Goal: Information Seeking & Learning: Learn about a topic

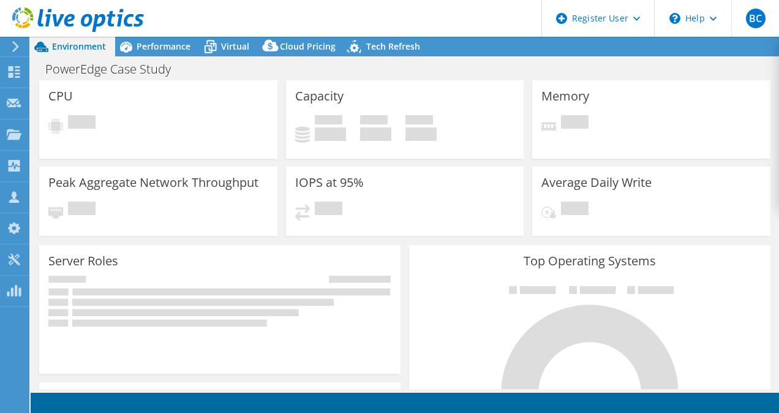
select select "USD"
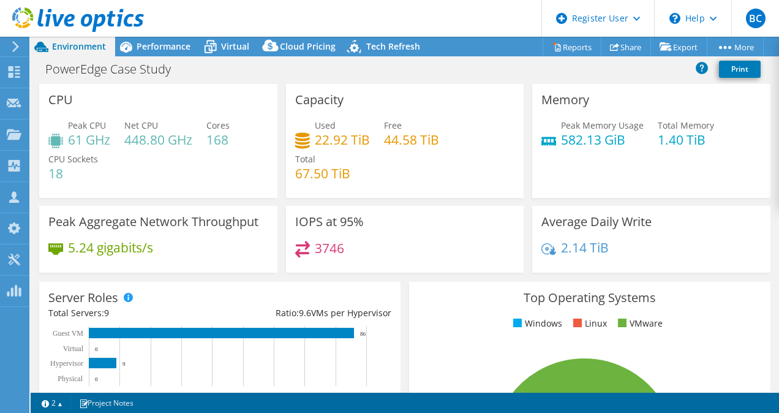
click at [139, 39] on div at bounding box center [72, 20] width 144 height 41
click at [145, 47] on span "Performance" at bounding box center [164, 46] width 54 height 12
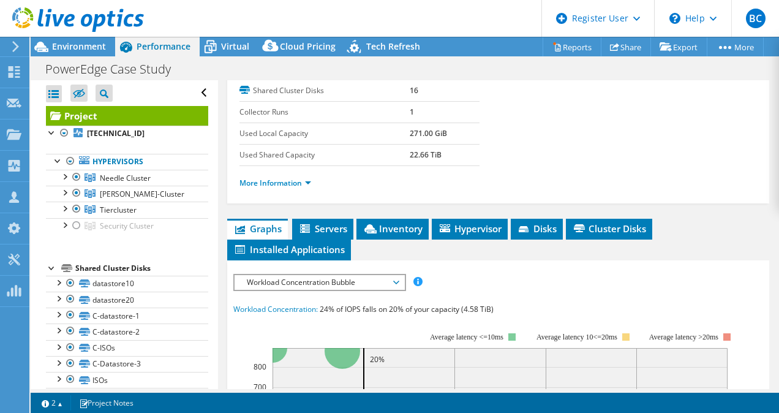
scroll to position [306, 0]
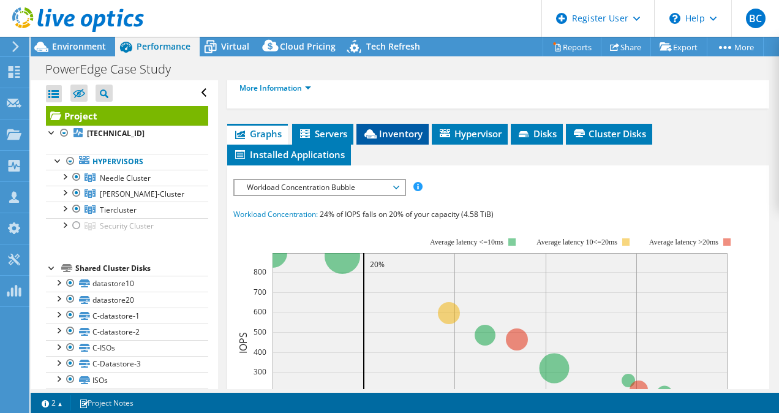
click at [385, 124] on li "Inventory" at bounding box center [392, 134] width 72 height 21
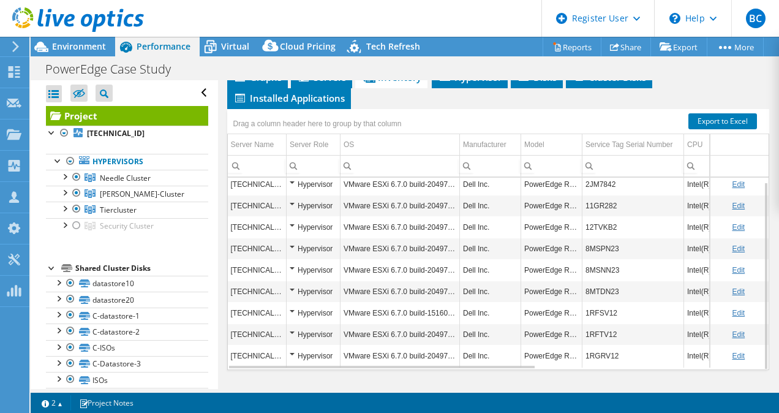
scroll to position [366, 0]
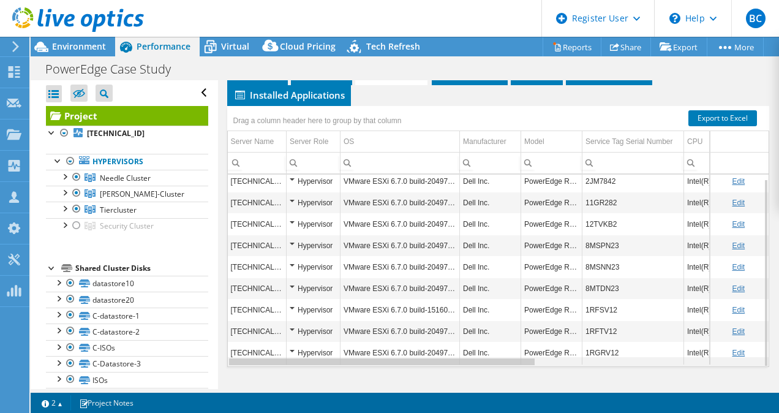
click at [499, 358] on div "Data grid" at bounding box center [382, 361] width 306 height 7
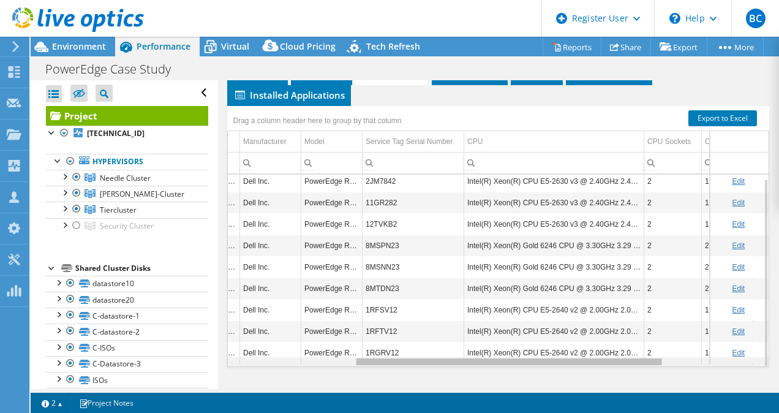
scroll to position [0, 219]
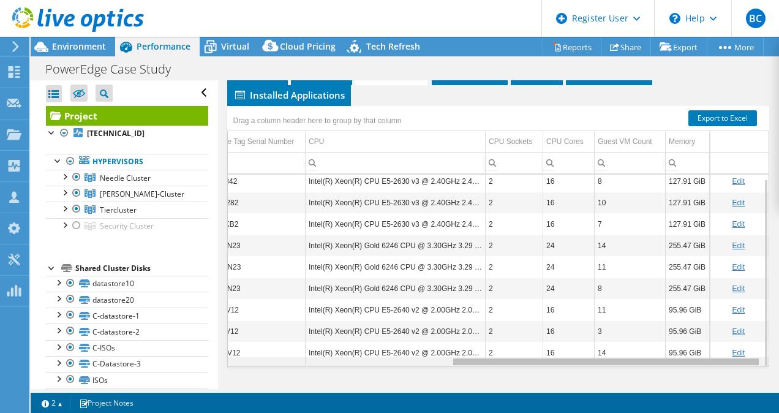
drag, startPoint x: 499, startPoint y: 358, endPoint x: 761, endPoint y: 336, distance: 263.6
click at [761, 336] on body "BC Dell User [PERSON_NAME] [PERSON_NAME][EMAIL_ADDRESS][PERSON_NAME][DOMAIN_NAM…" at bounding box center [389, 206] width 779 height 413
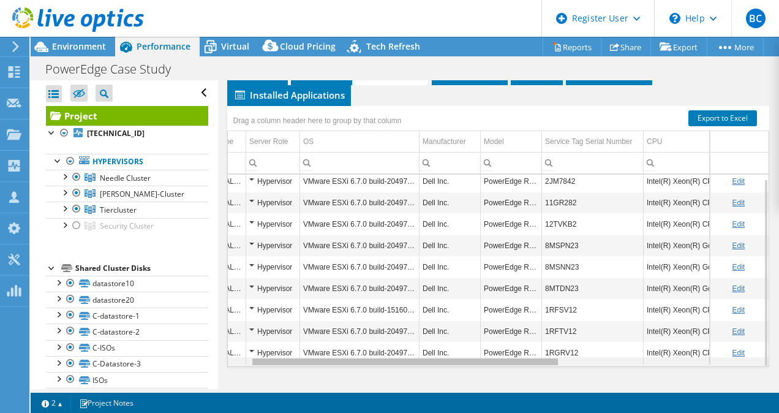
drag, startPoint x: 532, startPoint y: 358, endPoint x: 325, endPoint y: 369, distance: 207.3
click at [325, 369] on body "BC Dell User [PERSON_NAME] [PERSON_NAME][EMAIL_ADDRESS][PERSON_NAME][DOMAIN_NAM…" at bounding box center [389, 206] width 779 height 413
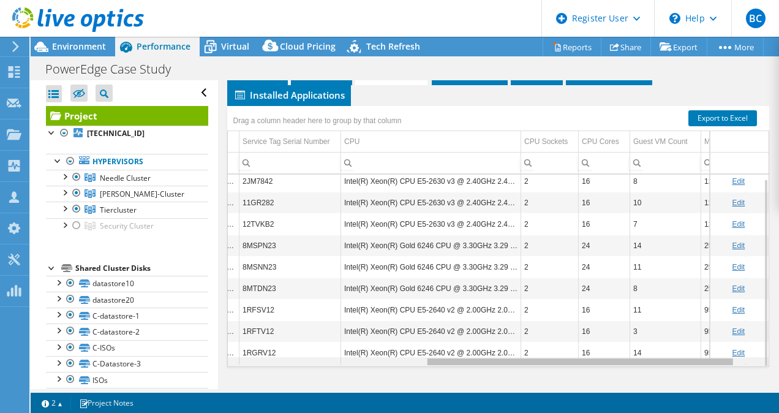
drag, startPoint x: 424, startPoint y: 358, endPoint x: 486, endPoint y: 380, distance: 66.2
click at [486, 380] on body "BC Dell User [PERSON_NAME] [PERSON_NAME][EMAIL_ADDRESS][PERSON_NAME][DOMAIN_NAM…" at bounding box center [389, 206] width 779 height 413
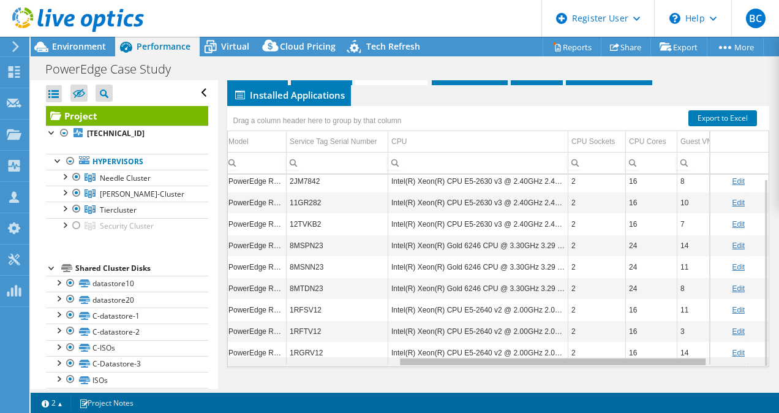
drag, startPoint x: 480, startPoint y: 356, endPoint x: 424, endPoint y: 350, distance: 56.7
click at [424, 350] on body "BC Dell User [PERSON_NAME] [PERSON_NAME][EMAIL_ADDRESS][PERSON_NAME][DOMAIN_NAM…" at bounding box center [389, 206] width 779 height 413
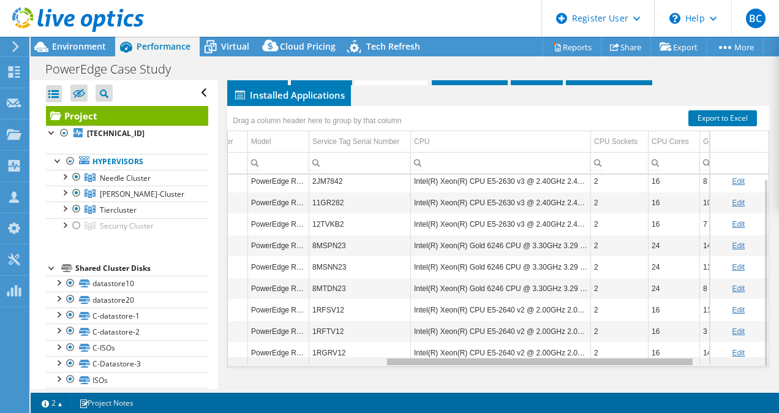
drag, startPoint x: 429, startPoint y: 358, endPoint x: 409, endPoint y: 370, distance: 23.6
click at [409, 370] on body "BC Dell User [PERSON_NAME] [PERSON_NAME][EMAIL_ADDRESS][PERSON_NAME][DOMAIN_NAM…" at bounding box center [389, 206] width 779 height 413
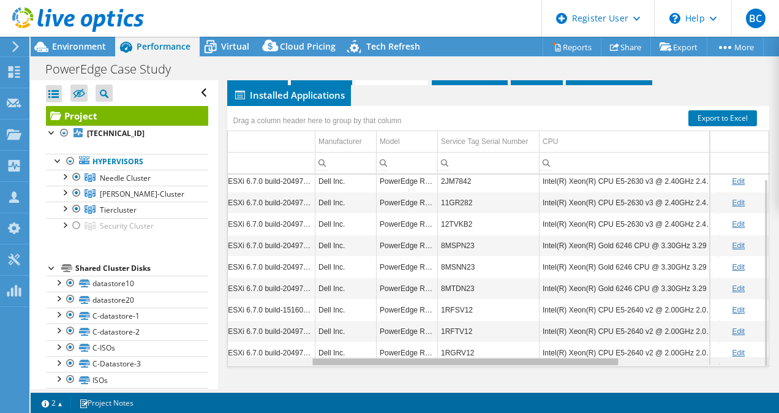
drag, startPoint x: 437, startPoint y: 359, endPoint x: 356, endPoint y: 356, distance: 81.5
click at [356, 356] on body "BC Dell User [PERSON_NAME] [PERSON_NAME][EMAIL_ADDRESS][PERSON_NAME][DOMAIN_NAM…" at bounding box center [389, 206] width 779 height 413
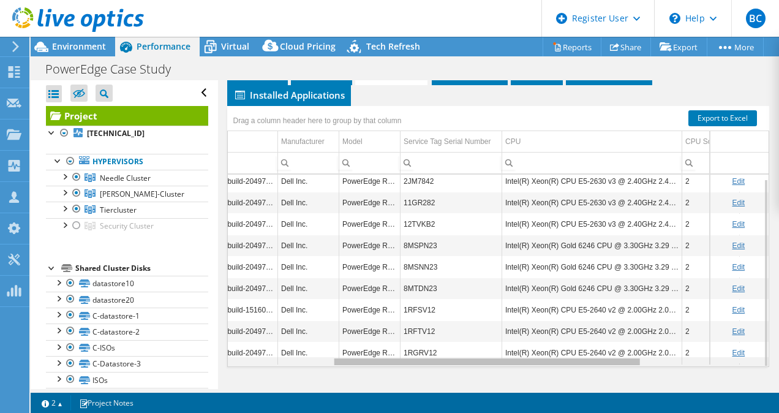
drag, startPoint x: 432, startPoint y: 355, endPoint x: 459, endPoint y: 360, distance: 28.0
click at [459, 360] on body "BC Dell User [PERSON_NAME] [PERSON_NAME][EMAIL_ADDRESS][PERSON_NAME][DOMAIN_NAM…" at bounding box center [389, 206] width 779 height 413
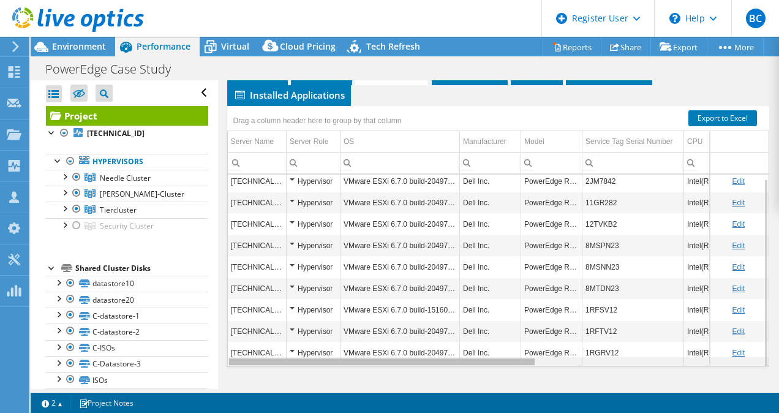
drag, startPoint x: 458, startPoint y: 356, endPoint x: 267, endPoint y: 355, distance: 191.1
click at [268, 355] on body "BC Dell User [PERSON_NAME] [PERSON_NAME][EMAIL_ADDRESS][PERSON_NAME][DOMAIN_NAM…" at bounding box center [389, 206] width 779 height 413
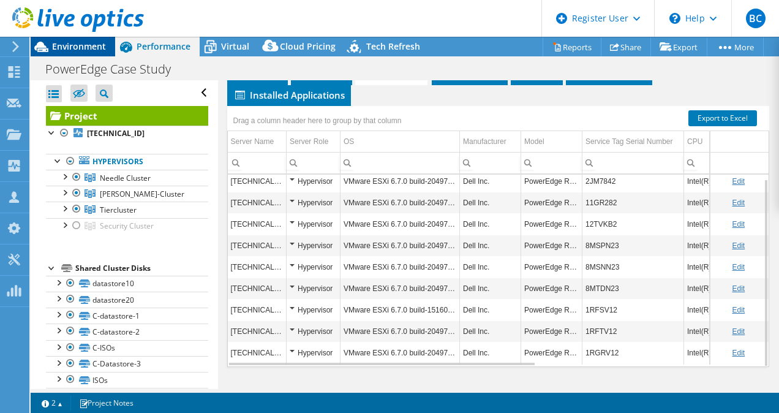
click at [66, 42] on span "Environment" at bounding box center [79, 46] width 54 height 12
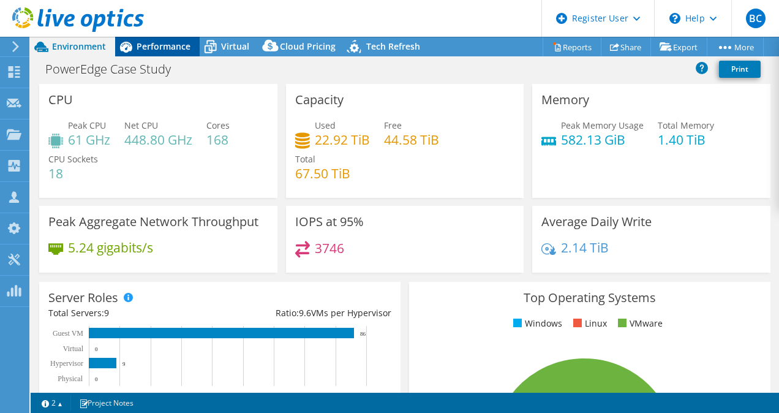
click at [137, 41] on span "Performance" at bounding box center [164, 46] width 54 height 12
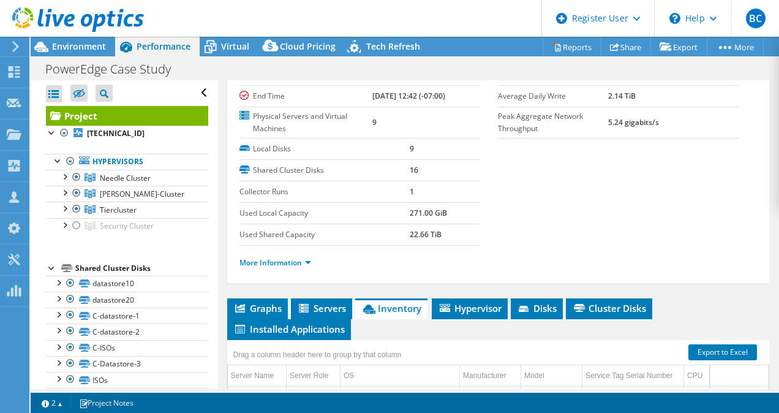
scroll to position [121, 0]
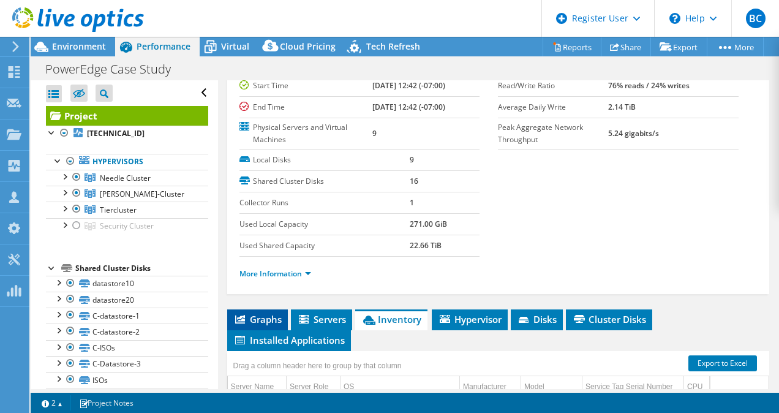
click at [250, 313] on span "Graphs" at bounding box center [257, 319] width 48 height 12
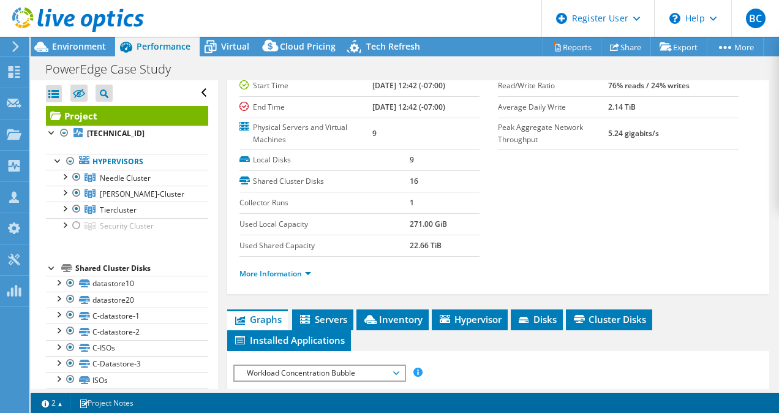
scroll to position [304, 0]
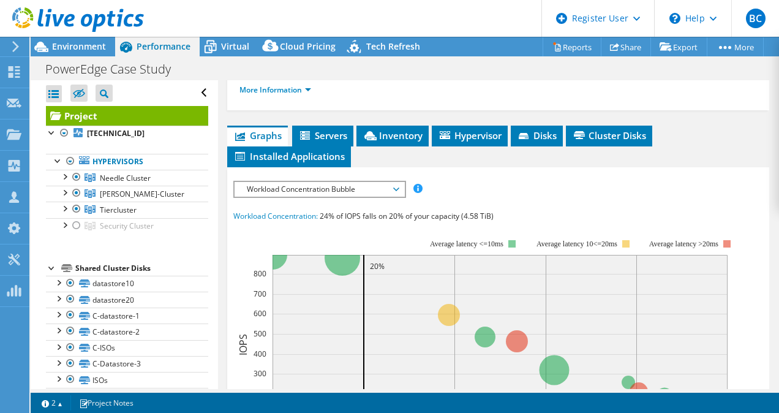
click at [334, 184] on span "Workload Concentration Bubble" at bounding box center [319, 189] width 157 height 15
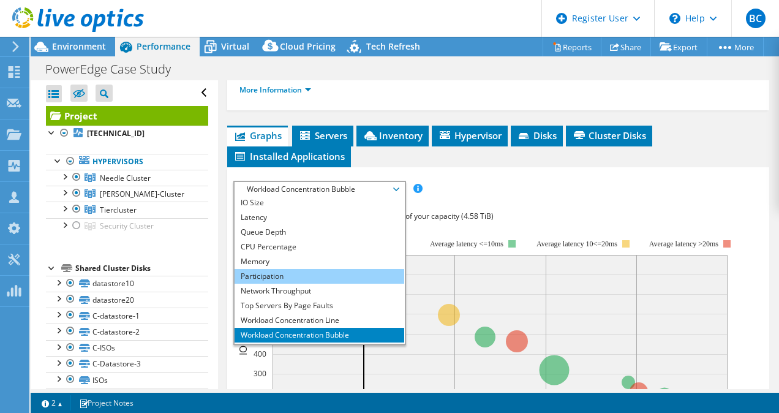
scroll to position [44, 0]
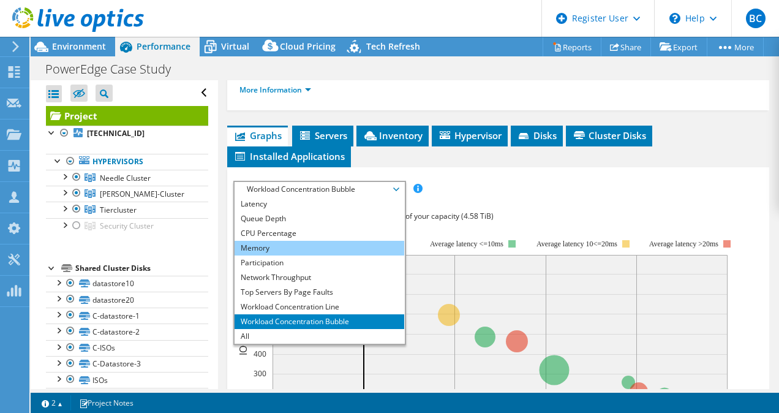
click at [304, 241] on li "Memory" at bounding box center [320, 248] width 170 height 15
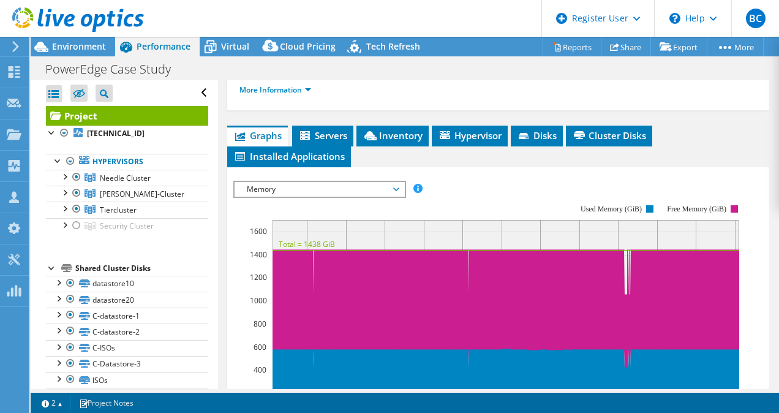
click at [312, 190] on span "Memory" at bounding box center [319, 189] width 157 height 15
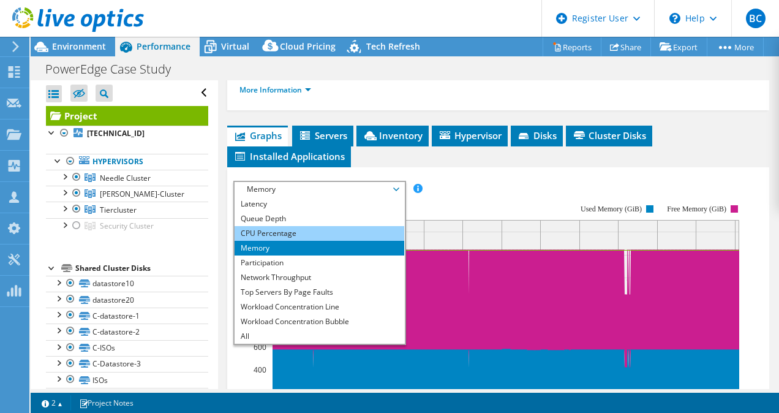
click at [291, 233] on li "CPU Percentage" at bounding box center [320, 233] width 170 height 15
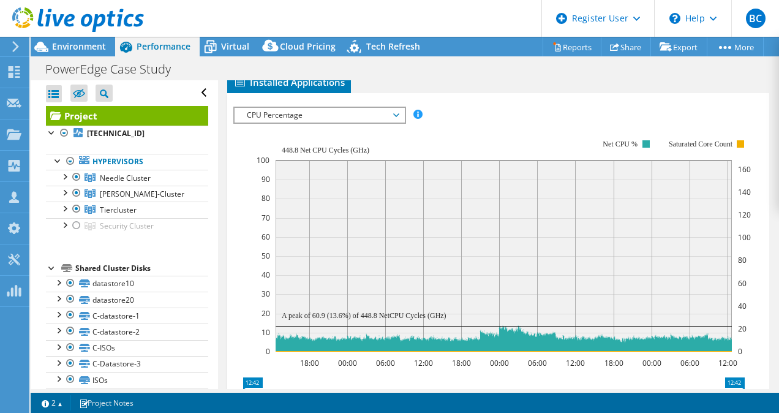
scroll to position [243, 0]
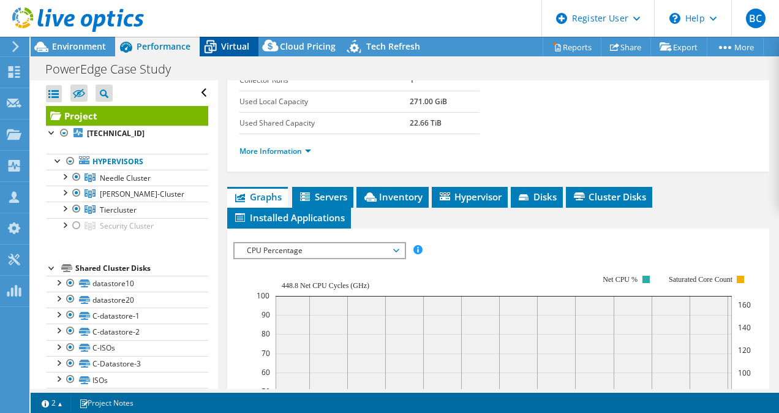
click at [230, 40] on span "Virtual" at bounding box center [235, 46] width 28 height 12
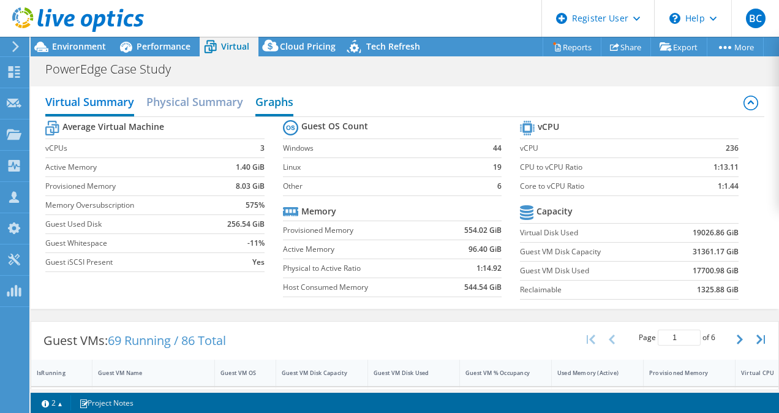
click at [282, 103] on h2 "Graphs" at bounding box center [274, 102] width 38 height 27
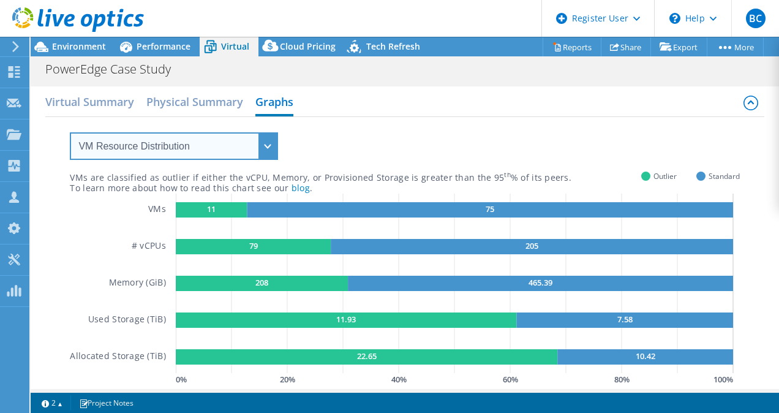
click at [205, 148] on select "VM Resource Distribution Provisioning Contrast Over Provisioning" at bounding box center [174, 146] width 208 height 28
select select "Over Provisioning"
click at [70, 132] on select "VM Resource Distribution Provisioning Contrast Over Provisioning" at bounding box center [174, 146] width 208 height 28
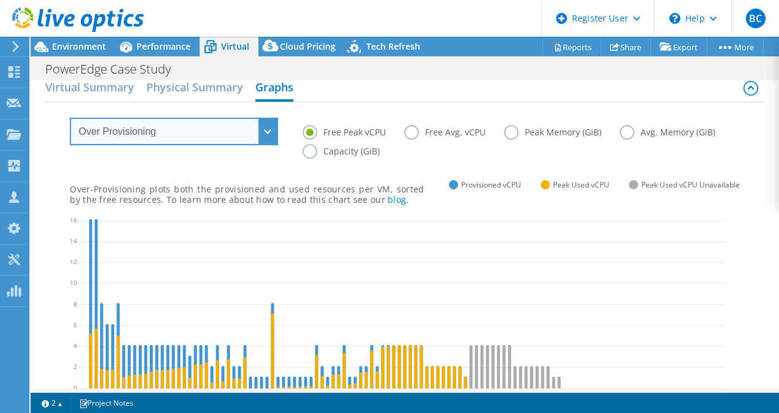
scroll to position [0, 0]
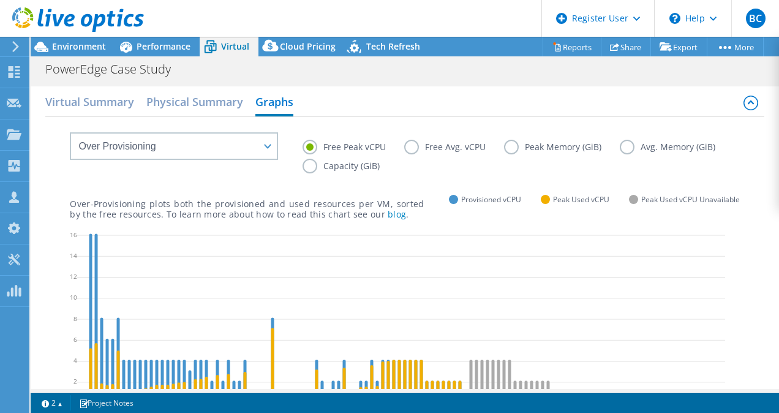
click at [412, 143] on label "Free Avg. vCPU" at bounding box center [454, 147] width 100 height 15
click at [0, 0] on input "Free Avg. vCPU" at bounding box center [0, 0] width 0 height 0
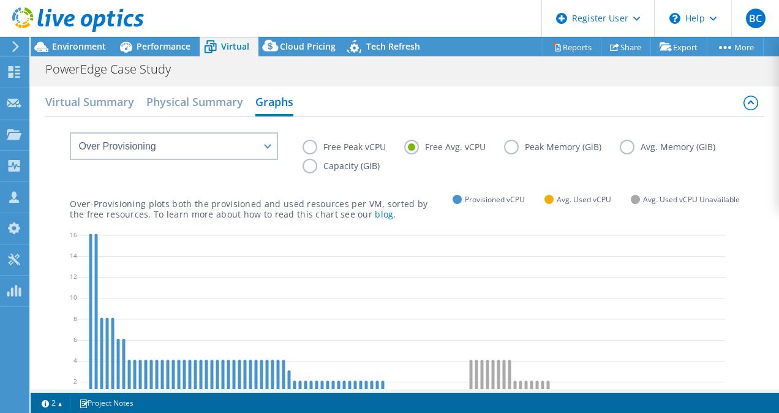
scroll to position [61, 0]
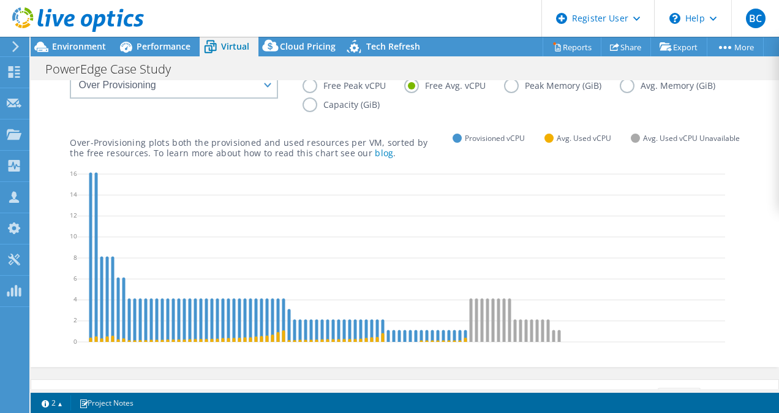
click at [620, 93] on label "Avg. Memory (GiB)" at bounding box center [677, 85] width 114 height 15
click at [0, 0] on input "Avg. Memory (GiB)" at bounding box center [0, 0] width 0 height 0
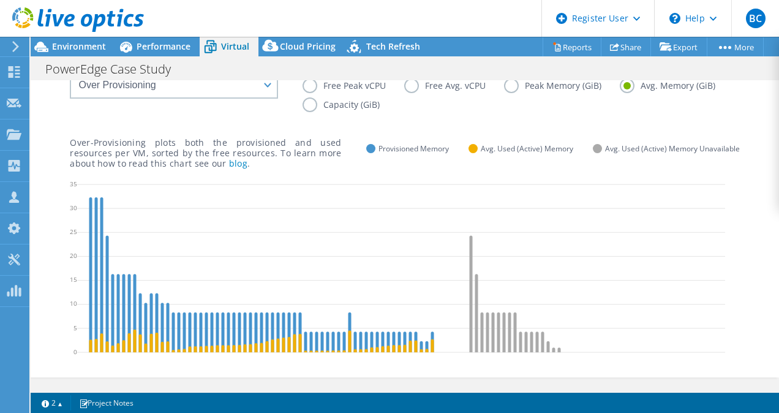
click at [312, 92] on div "Free Peak vCPU Free Avg. vCPU Peak Memory (GiB) Avg. Memory (GiB) Capacity (GiB)" at bounding box center [521, 97] width 437 height 38
click at [309, 84] on label "Free Peak vCPU" at bounding box center [354, 85] width 102 height 15
click at [0, 0] on input "Free Peak vCPU" at bounding box center [0, 0] width 0 height 0
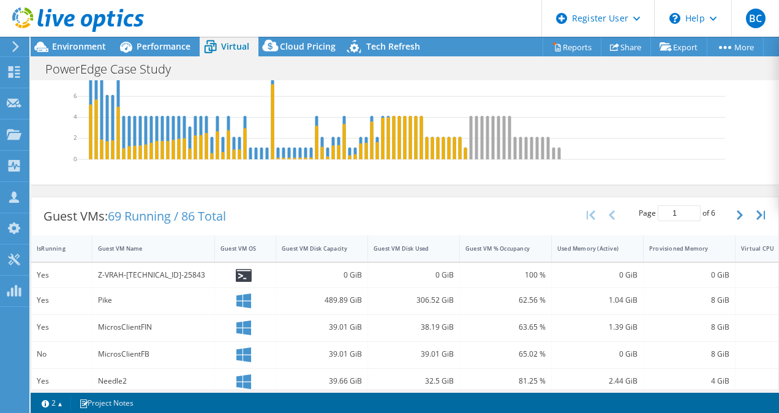
scroll to position [245, 0]
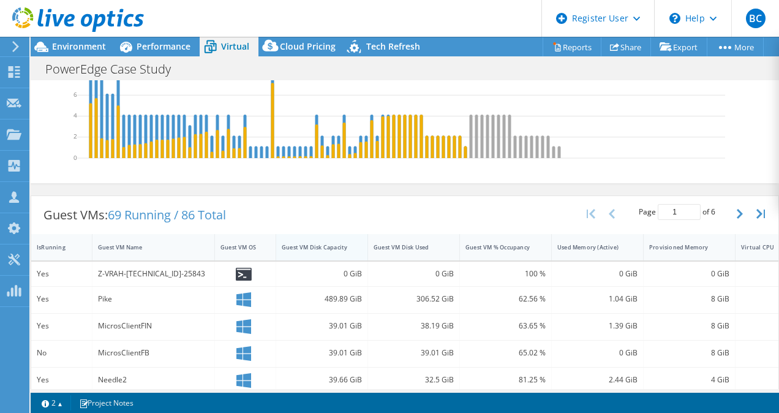
click at [325, 244] on div "Guest VM Disk Capacity" at bounding box center [315, 247] width 66 height 8
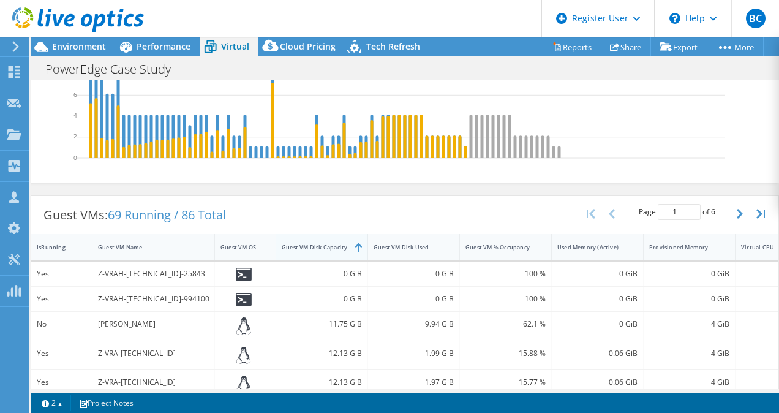
click at [325, 243] on div "Guest VM Disk Capacity" at bounding box center [315, 247] width 66 height 8
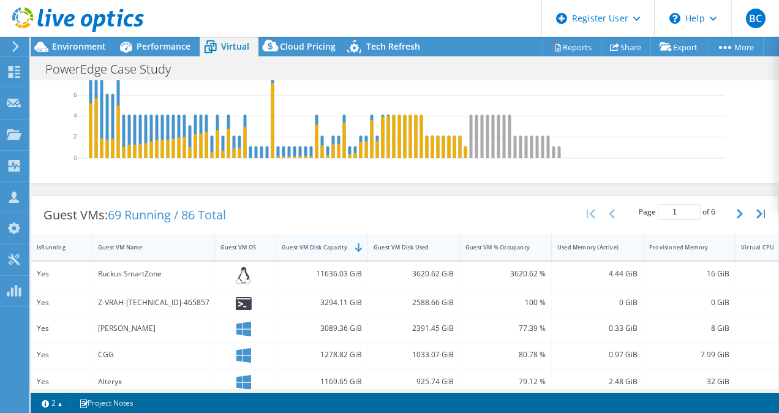
scroll to position [0, 0]
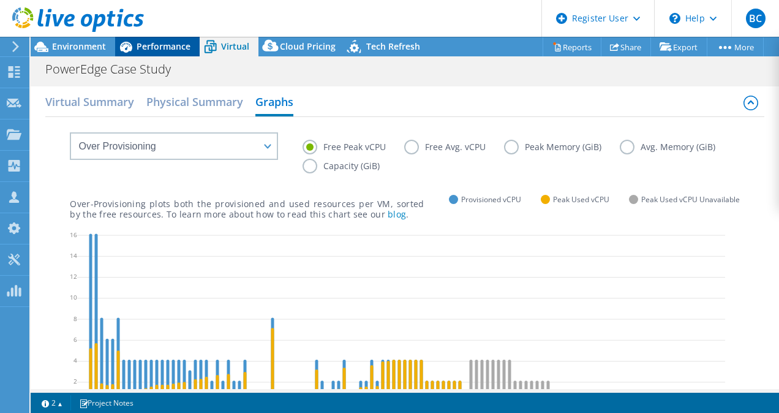
click at [146, 40] on div "Performance" at bounding box center [157, 47] width 85 height 20
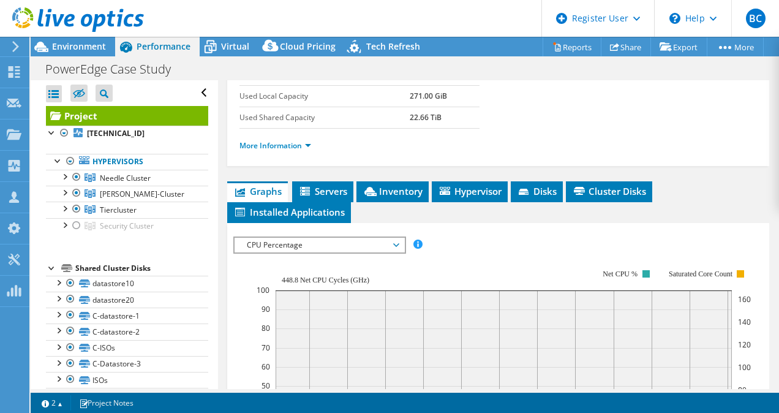
scroll to position [243, 0]
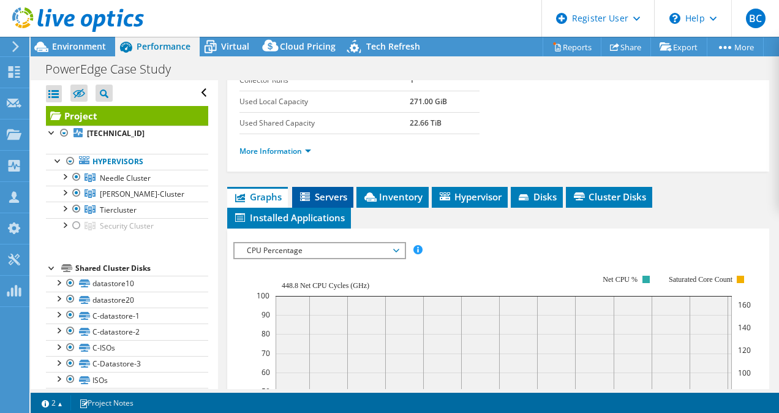
click at [331, 191] on span "Servers" at bounding box center [322, 196] width 49 height 12
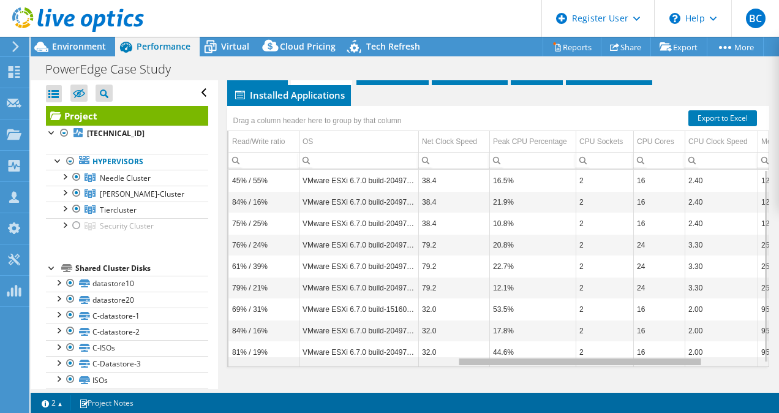
scroll to position [0, 0]
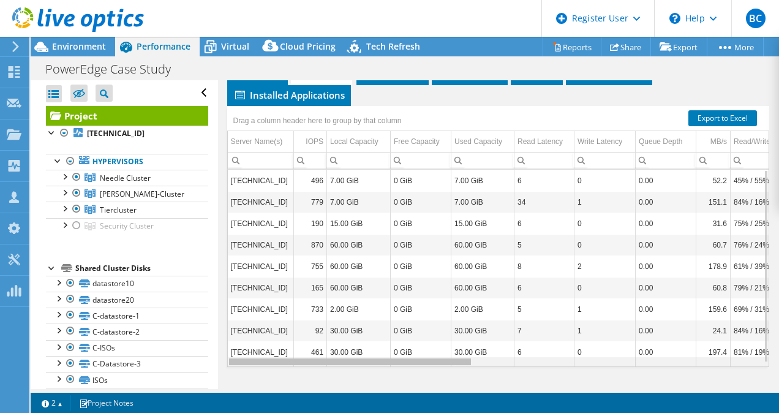
drag, startPoint x: 435, startPoint y: 358, endPoint x: 221, endPoint y: 296, distance: 222.5
click at [242, 333] on body "BC Dell User [PERSON_NAME] [PERSON_NAME][EMAIL_ADDRESS][PERSON_NAME][DOMAIN_NAM…" at bounding box center [389, 206] width 779 height 413
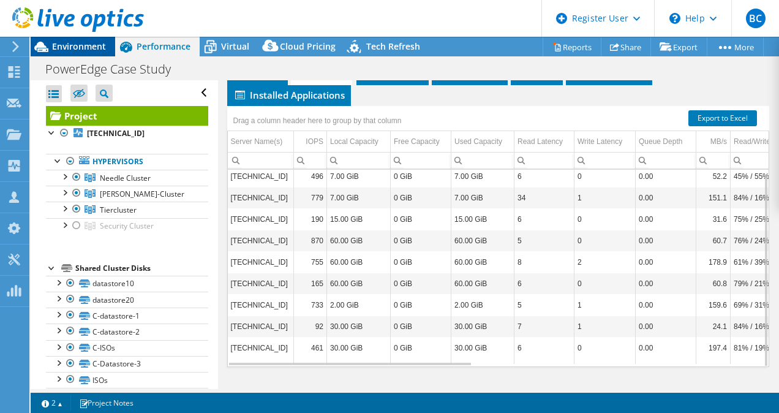
click at [81, 45] on span "Environment" at bounding box center [79, 46] width 54 height 12
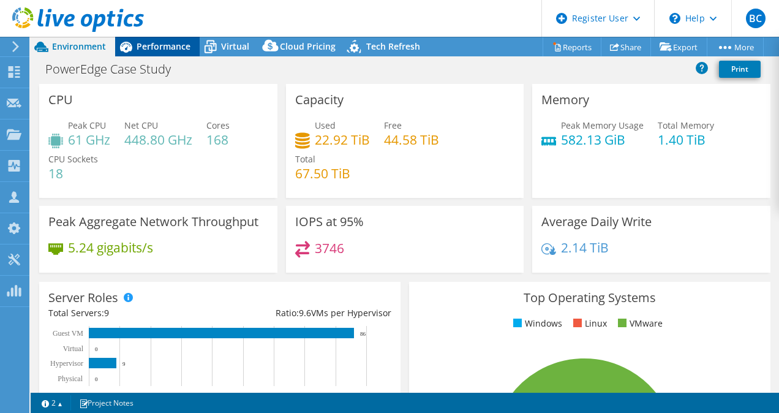
click at [178, 42] on span "Performance" at bounding box center [164, 46] width 54 height 12
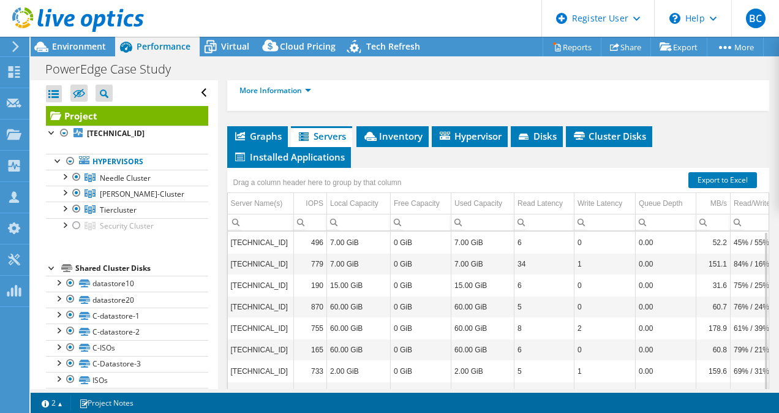
scroll to position [182, 0]
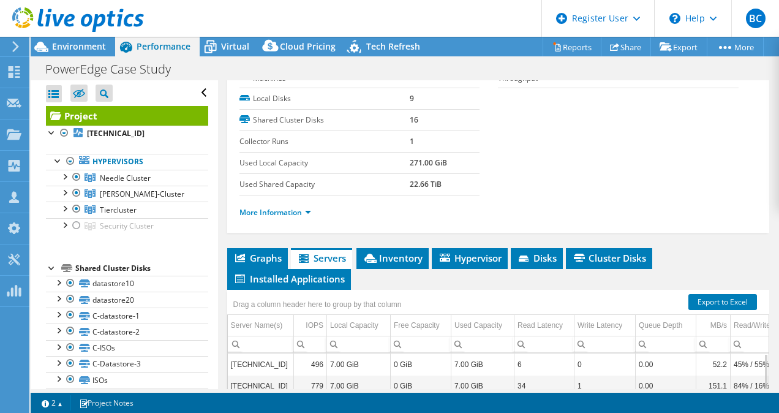
click at [414, 244] on div "Project Details Prepared for: [PERSON_NAME], [EMAIL_ADDRESS][DOMAIN_NAME] Accou…" at bounding box center [498, 236] width 561 height 677
click at [405, 256] on span "Inventory" at bounding box center [393, 258] width 60 height 12
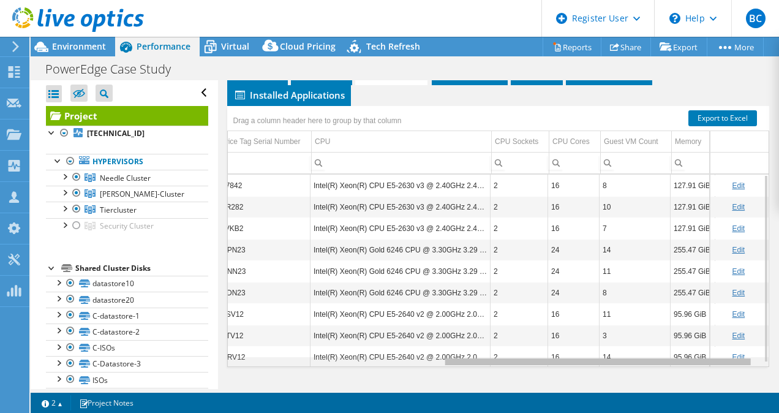
scroll to position [0, 374]
drag, startPoint x: 491, startPoint y: 360, endPoint x: 714, endPoint y: 349, distance: 223.8
click at [714, 349] on body "BC Dell User [PERSON_NAME] [PERSON_NAME][EMAIL_ADDRESS][PERSON_NAME][DOMAIN_NAM…" at bounding box center [389, 206] width 779 height 413
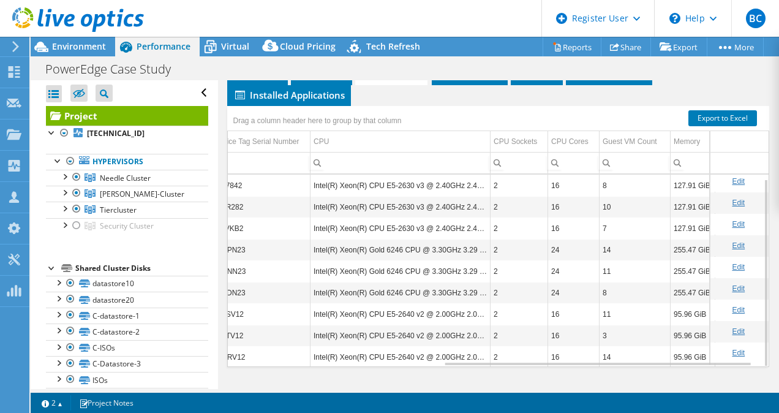
scroll to position [4, 374]
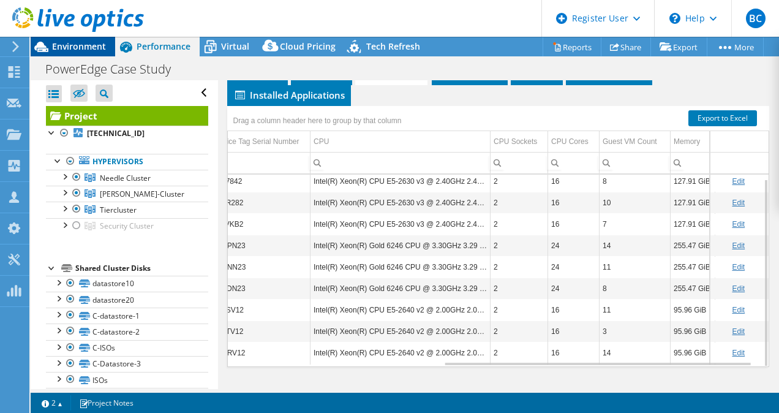
click at [74, 53] on div "Environment" at bounding box center [73, 47] width 85 height 20
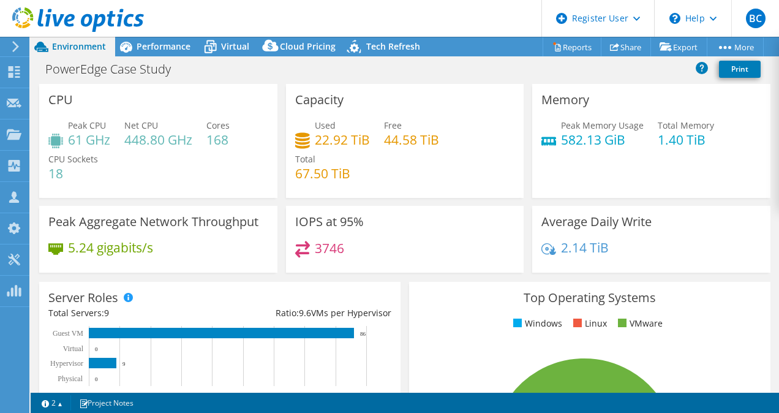
select select "USD"
click at [176, 53] on div "Performance" at bounding box center [157, 47] width 85 height 20
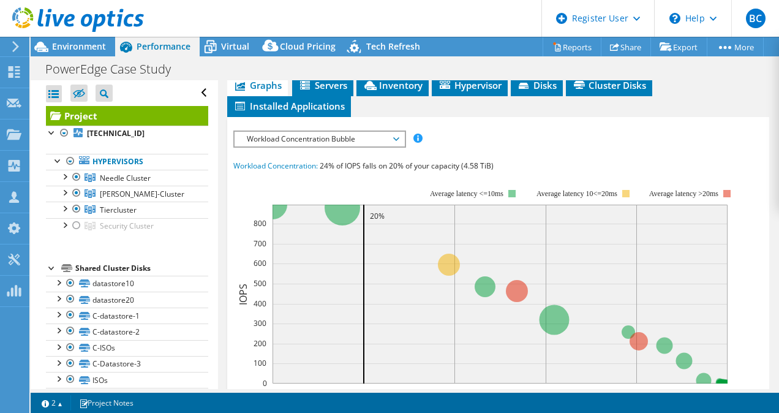
scroll to position [367, 0]
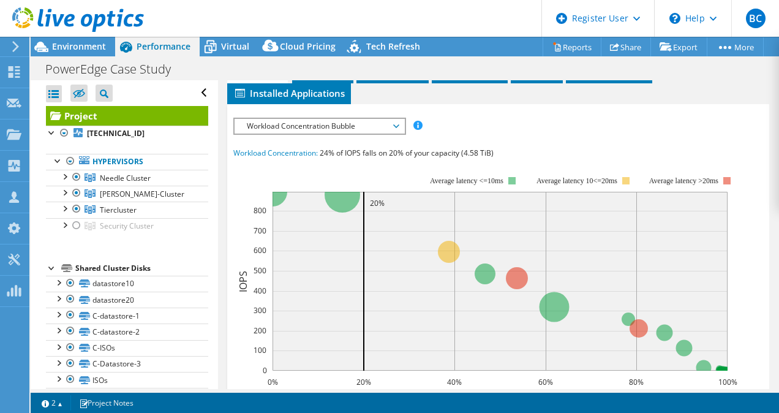
click at [325, 111] on div "IOPS Disk Throughput IO Size Latency Queue Depth CPU Percentage Memory Page Fau…" at bounding box center [498, 340] width 530 height 459
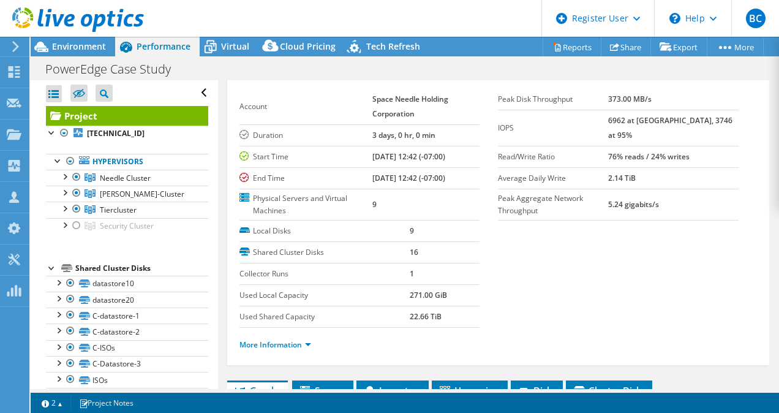
scroll to position [0, 0]
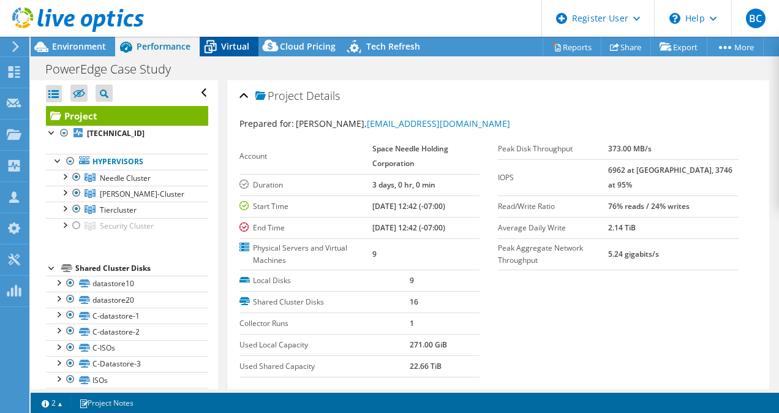
click at [231, 49] on span "Virtual" at bounding box center [235, 46] width 28 height 12
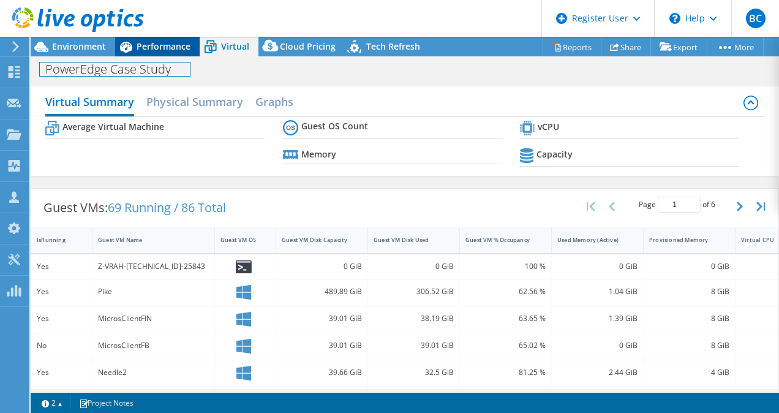
drag, startPoint x: 163, startPoint y: 60, endPoint x: 160, endPoint y: 51, distance: 8.9
click at [163, 59] on div "PowerEdge Case Study Print" at bounding box center [405, 69] width 748 height 23
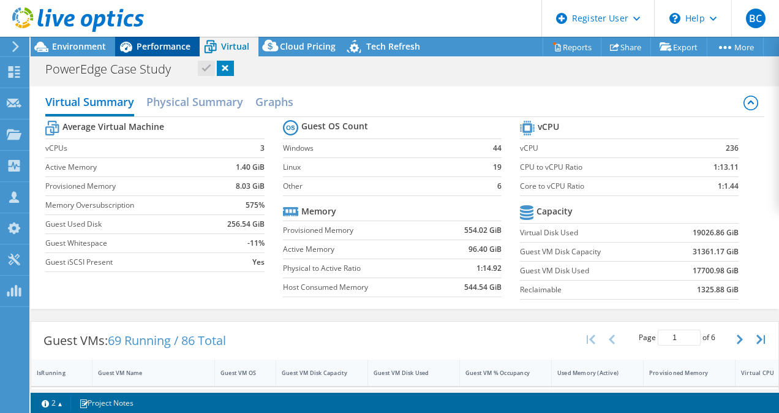
click at [161, 47] on span "Performance" at bounding box center [164, 46] width 54 height 12
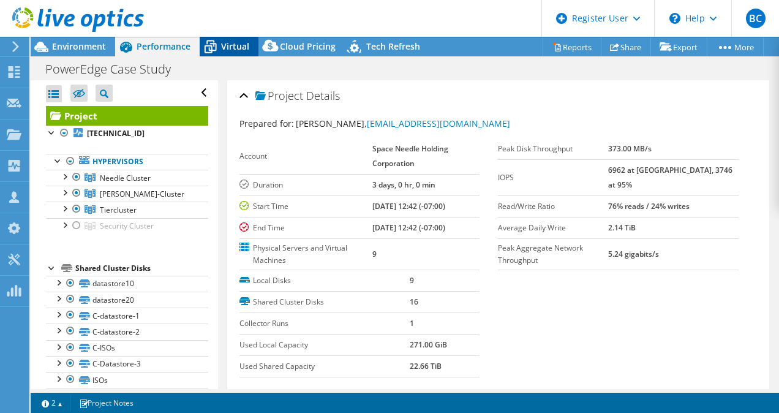
click at [230, 48] on span "Virtual" at bounding box center [235, 46] width 28 height 12
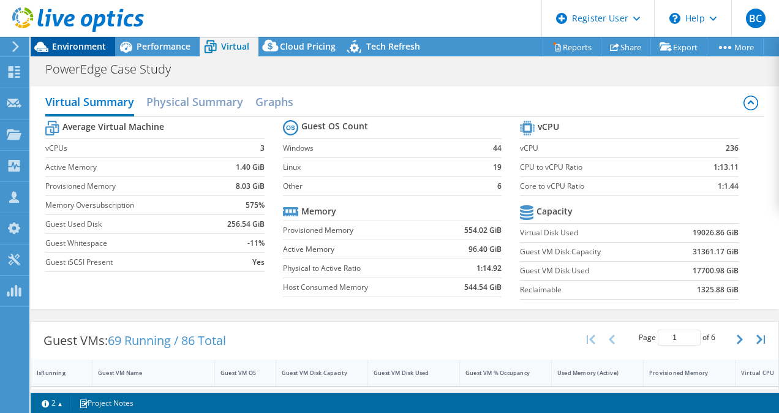
click at [97, 47] on span "Environment" at bounding box center [79, 46] width 54 height 12
